Goal: Task Accomplishment & Management: Manage account settings

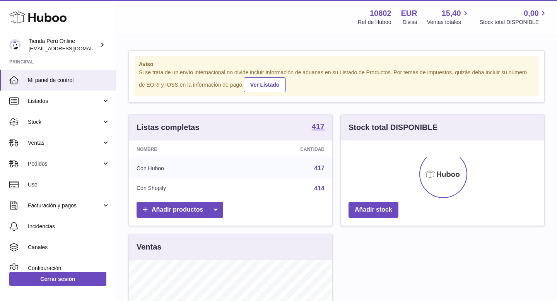
scroll to position [121, 203]
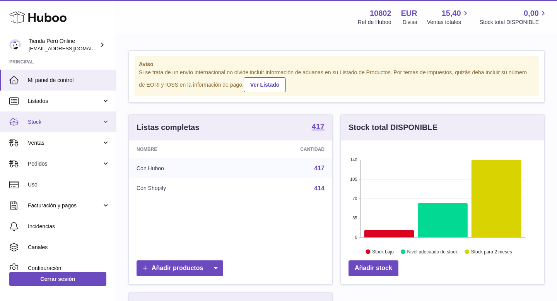
click at [61, 126] on link "Stock" at bounding box center [58, 121] width 116 height 21
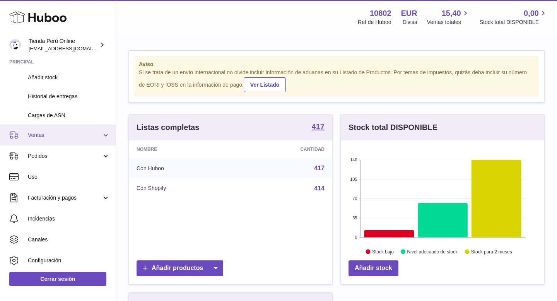
scroll to position [104, 0]
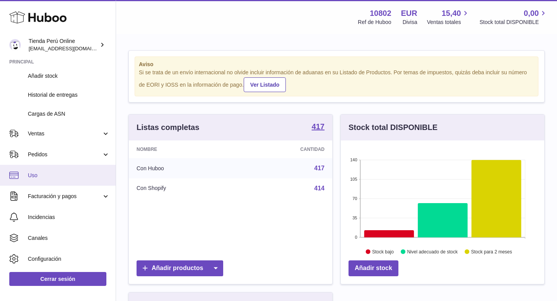
click at [60, 179] on link "Uso" at bounding box center [58, 175] width 116 height 21
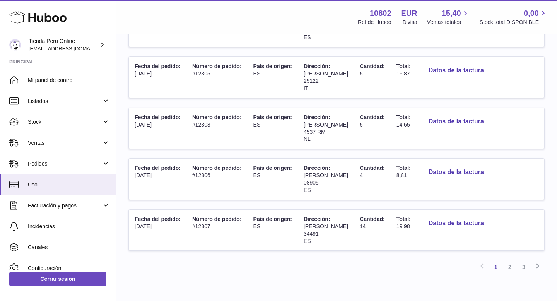
scroll to position [432, 0]
click at [524, 261] on link "3" at bounding box center [524, 268] width 14 height 14
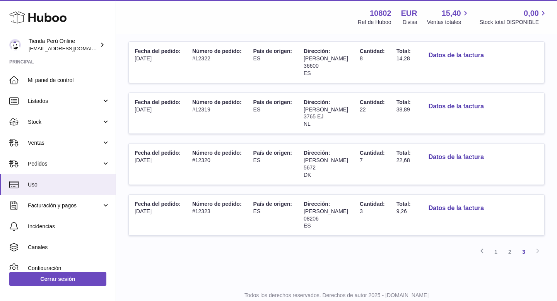
scroll to position [208, 0]
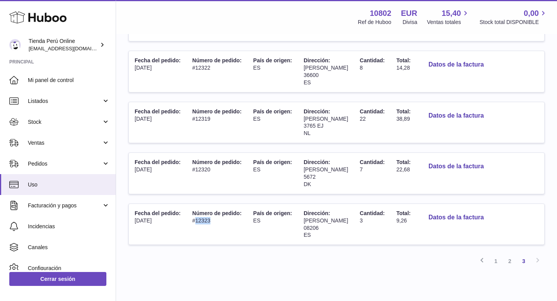
drag, startPoint x: 196, startPoint y: 219, endPoint x: 211, endPoint y: 220, distance: 15.1
click at [211, 220] on td "Número de pedido: #12323" at bounding box center [216, 224] width 61 height 41
copy td "12323"
click at [492, 264] on link "1" at bounding box center [496, 261] width 14 height 14
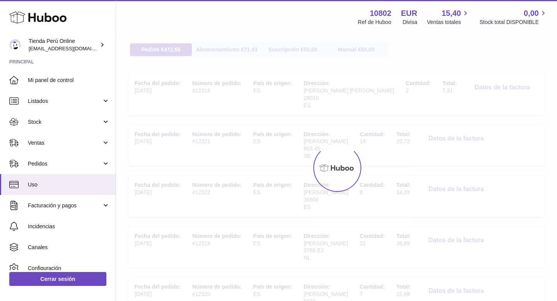
scroll to position [35, 0]
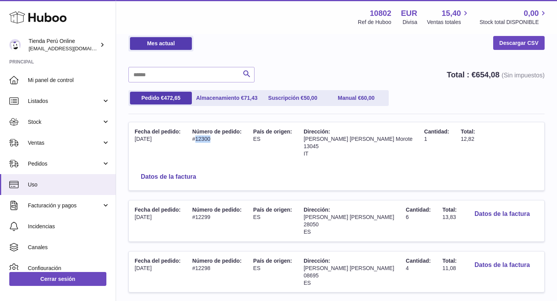
drag, startPoint x: 196, startPoint y: 140, endPoint x: 210, endPoint y: 140, distance: 13.9
click at [211, 140] on td "Número de pedido: #12300" at bounding box center [216, 142] width 61 height 41
copy td "12300"
click at [517, 46] on link "Descargar CSV" at bounding box center [518, 43] width 51 height 14
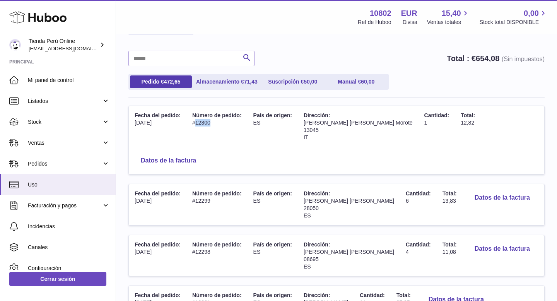
scroll to position [59, 0]
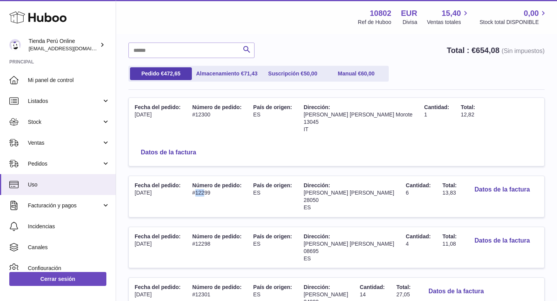
drag, startPoint x: 195, startPoint y: 165, endPoint x: 205, endPoint y: 165, distance: 10.1
click at [206, 176] on td "Número de pedido: #12299" at bounding box center [216, 196] width 61 height 41
click at [216, 176] on td "Número de pedido: #12299" at bounding box center [216, 196] width 61 height 41
drag, startPoint x: 195, startPoint y: 165, endPoint x: 220, endPoint y: 165, distance: 25.5
click at [221, 176] on td "Número de pedido: #12299" at bounding box center [216, 196] width 61 height 41
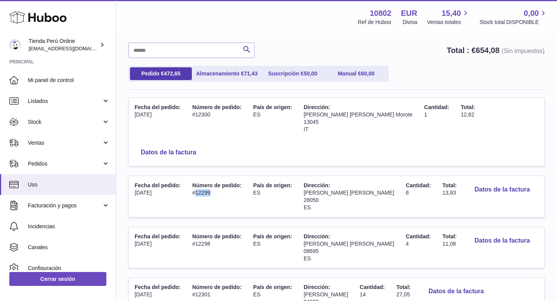
copy td "12299"
drag, startPoint x: 406, startPoint y: 167, endPoint x: 420, endPoint y: 167, distance: 13.9
click at [437, 176] on td "Total: 13,83" at bounding box center [450, 196] width 26 height 41
copy span "13,83"
click at [468, 182] on button "Datos de la factura" at bounding box center [502, 190] width 68 height 16
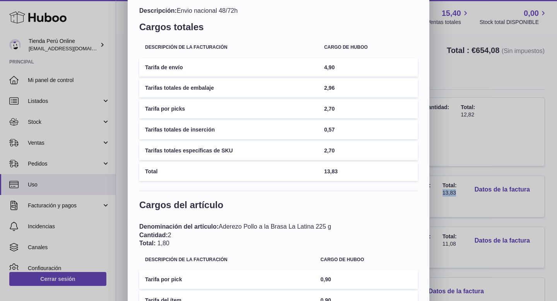
scroll to position [0, 0]
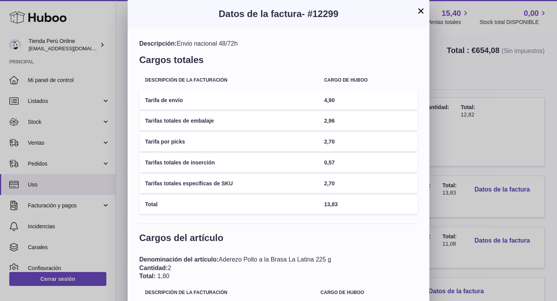
click at [421, 19] on div "Datos de la factura - #12299" at bounding box center [279, 14] width 302 height 28
click at [419, 10] on button "×" at bounding box center [420, 10] width 9 height 9
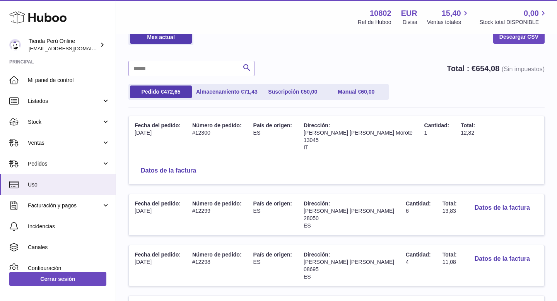
scroll to position [33, 0]
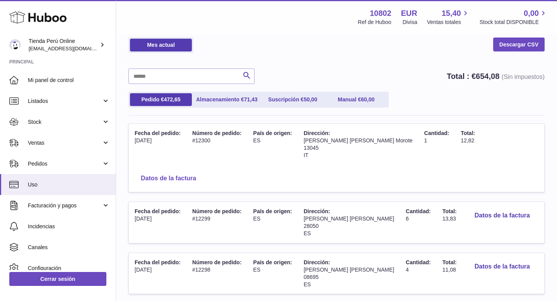
click at [202, 171] on button "Datos de la factura" at bounding box center [169, 179] width 68 height 16
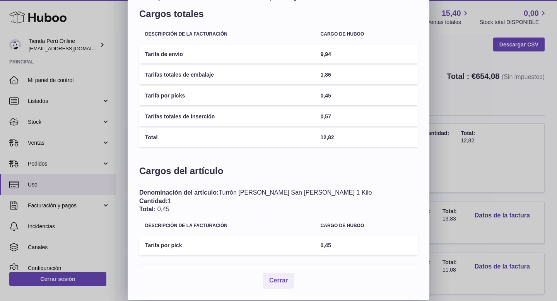
scroll to position [0, 0]
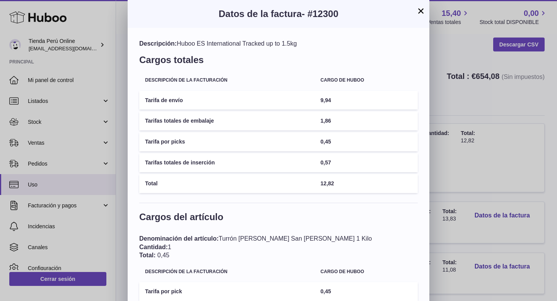
click at [419, 15] on button "×" at bounding box center [420, 10] width 9 height 9
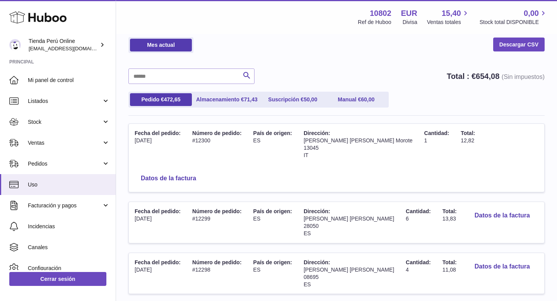
scroll to position [42, 0]
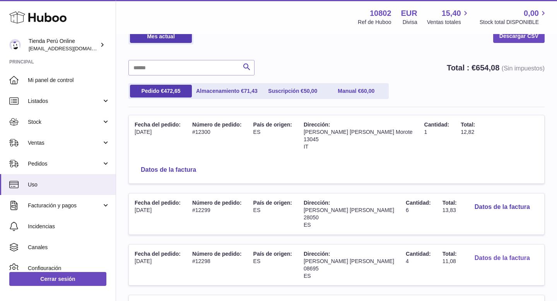
click at [472, 250] on button "Datos de la factura" at bounding box center [502, 258] width 68 height 16
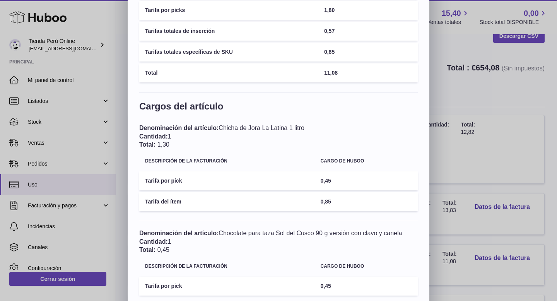
scroll to position [0, 0]
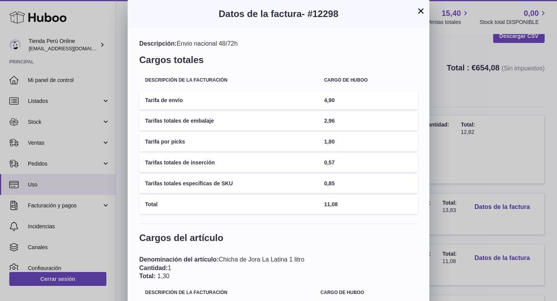
click at [421, 15] on button "×" at bounding box center [420, 10] width 9 height 9
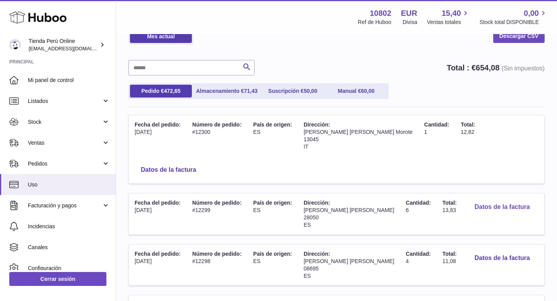
click at [468, 199] on button "Datos de la factura" at bounding box center [502, 207] width 68 height 16
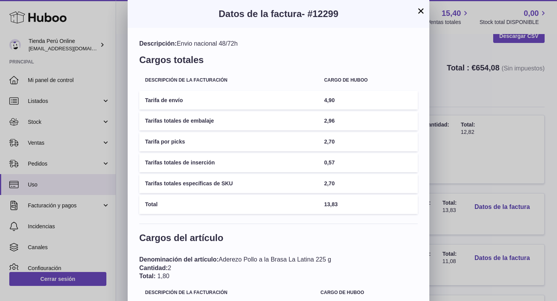
click at [420, 9] on button "×" at bounding box center [420, 10] width 9 height 9
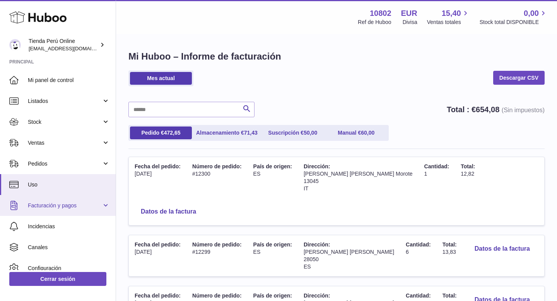
click at [63, 209] on link "Facturación y pagos" at bounding box center [58, 205] width 116 height 21
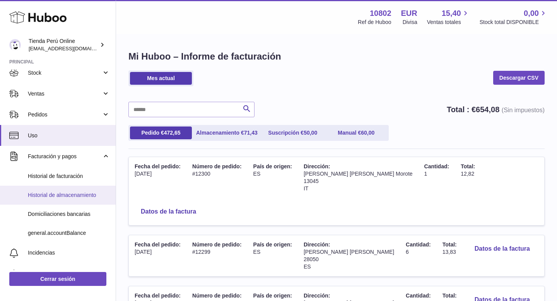
scroll to position [51, 0]
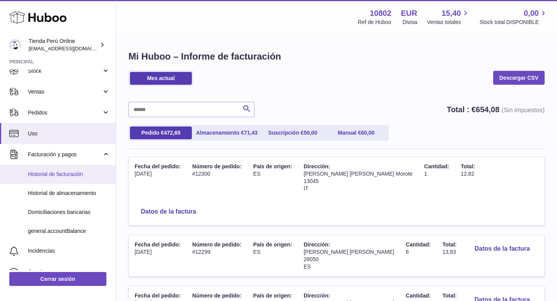
click at [75, 176] on span "Historial de facturación" at bounding box center [69, 174] width 82 height 7
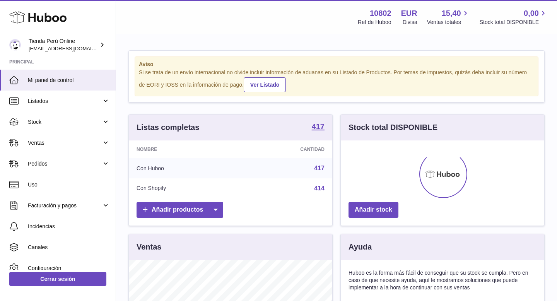
scroll to position [121, 203]
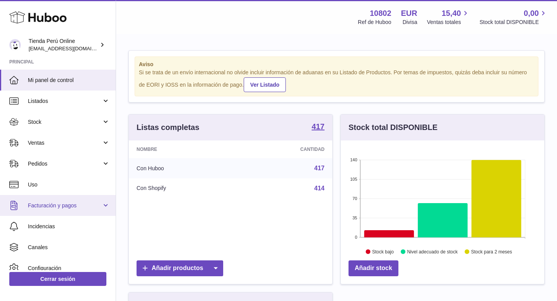
click at [66, 206] on span "Facturación y pagos" at bounding box center [65, 205] width 74 height 7
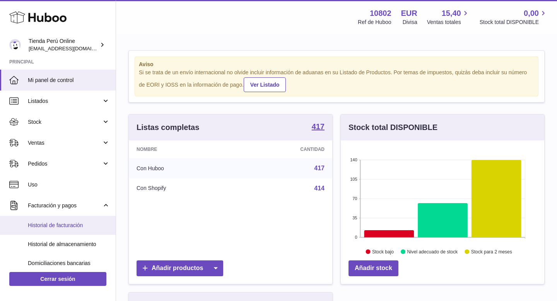
click at [66, 227] on span "Historial de facturación" at bounding box center [69, 225] width 82 height 7
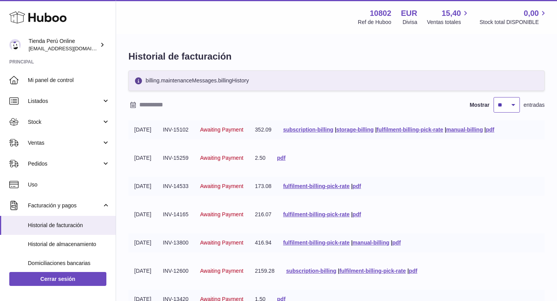
click at [510, 107] on select "** ** ** ***" at bounding box center [506, 104] width 26 height 15
select select "**"
click at [493, 97] on select "** ** ** ***" at bounding box center [506, 104] width 26 height 15
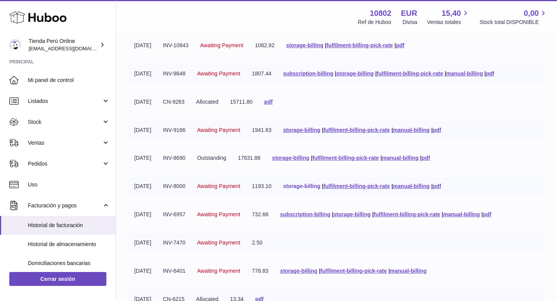
scroll to position [450, 0]
